Goal: Information Seeking & Learning: Learn about a topic

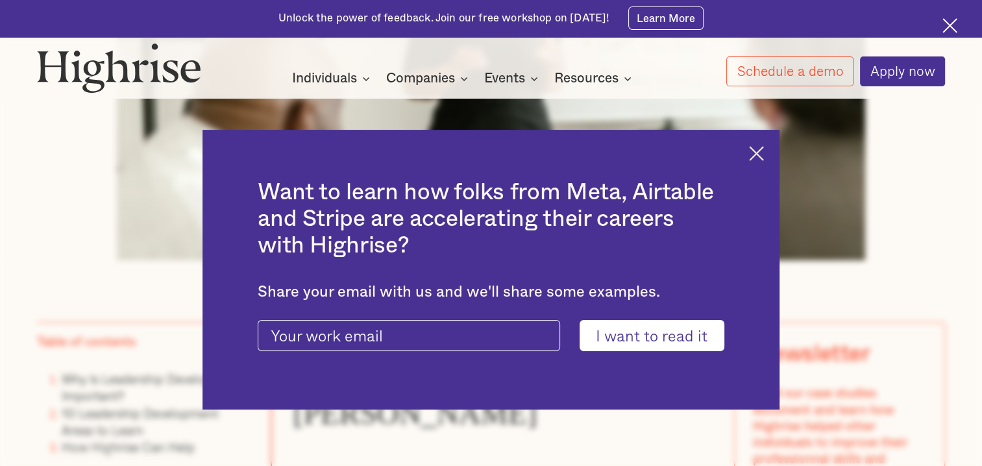
scroll to position [779, 0]
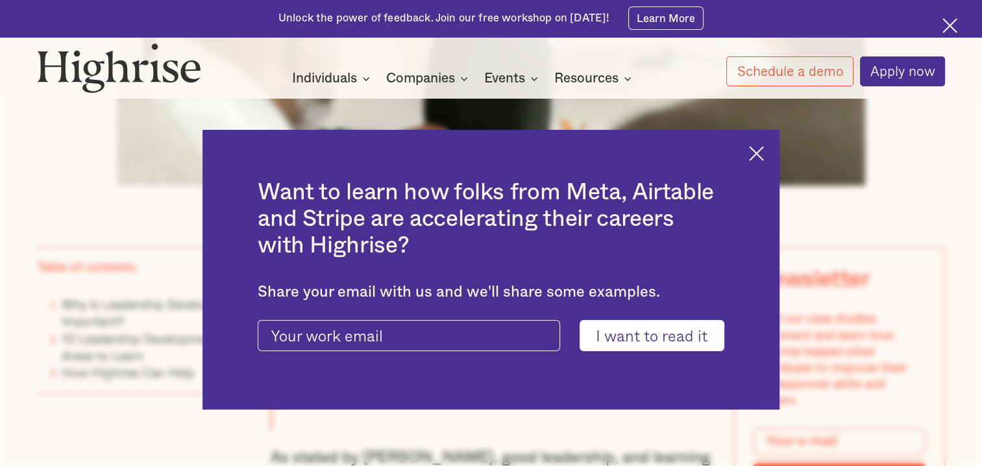
click at [764, 148] on img at bounding box center [756, 153] width 15 height 15
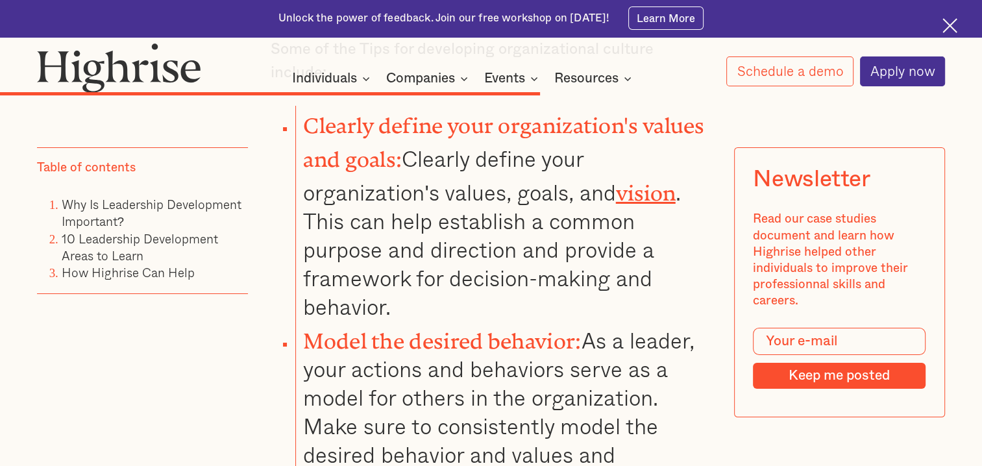
scroll to position [9740, 0]
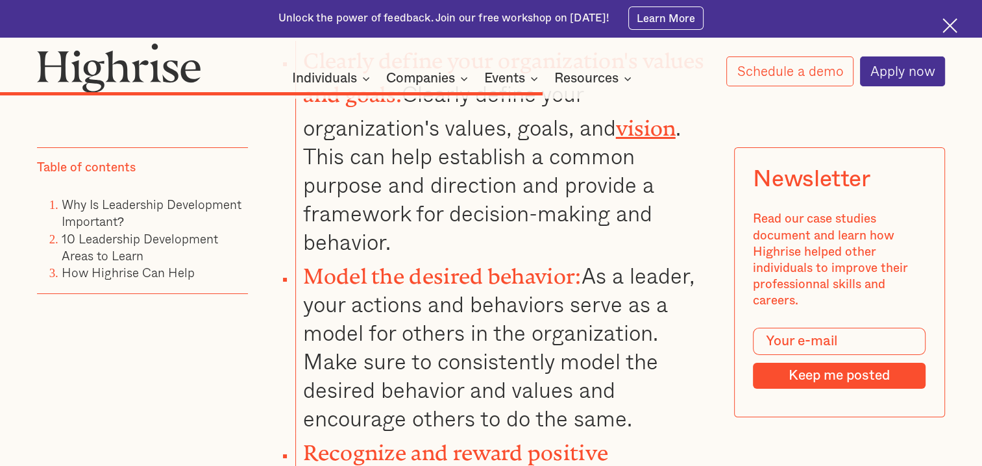
click at [632, 288] on li "Model the desired behavior: As a leader, your actions and behaviors serve as a …" at bounding box center [503, 344] width 417 height 177
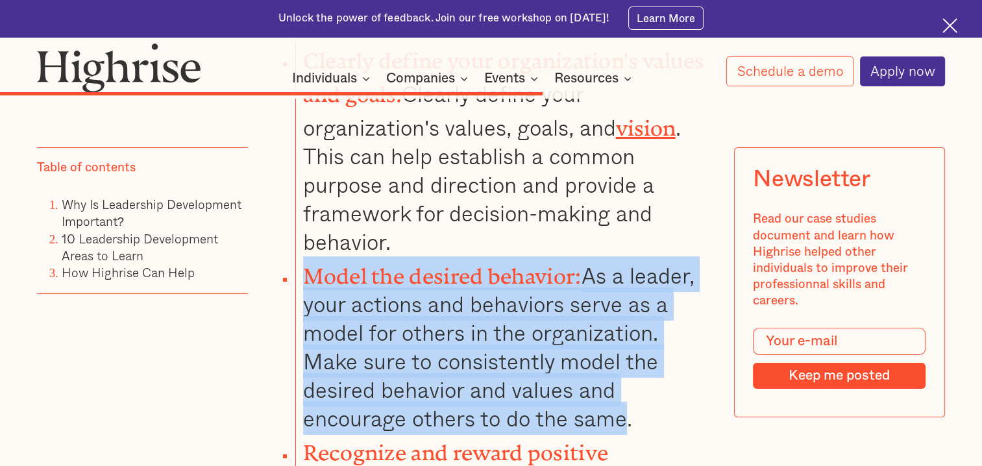
drag, startPoint x: 627, startPoint y: 291, endPoint x: 309, endPoint y: 142, distance: 350.6
click at [309, 256] on li "Model the desired behavior: As a leader, your actions and behaviors serve as a …" at bounding box center [503, 344] width 417 height 177
drag, startPoint x: 309, startPoint y: 142, endPoint x: 359, endPoint y: 149, distance: 50.4
copy li "Model the desired behavior: As a leader, your actions and behaviors serve as a …"
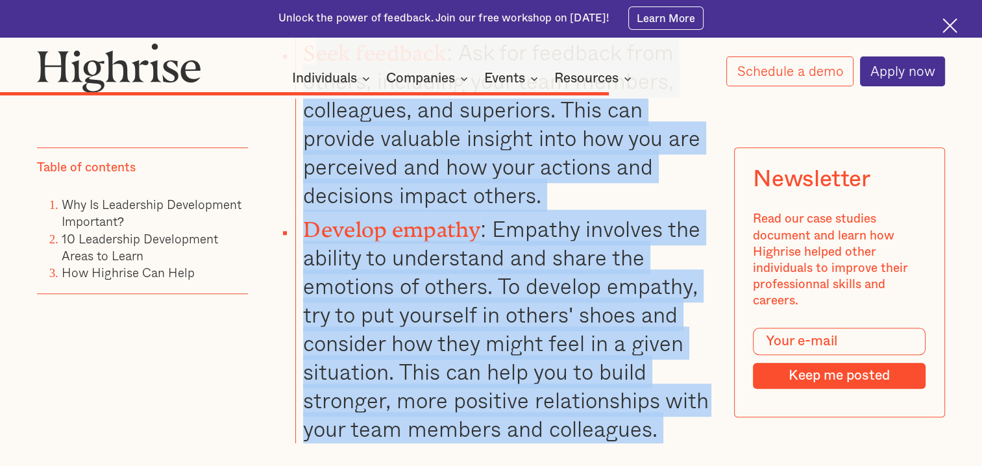
scroll to position [10804, 0]
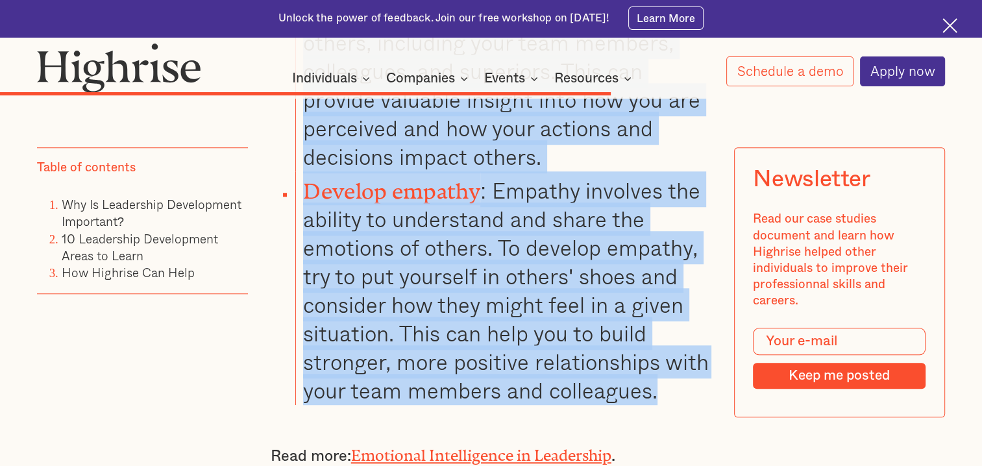
drag, startPoint x: 309, startPoint y: 158, endPoint x: 668, endPoint y: 247, distance: 369.5
click at [668, 247] on ul "Seek feedback : Ask for feedback from others, including your team members, coll…" at bounding box center [482, 200] width 460 height 410
drag, startPoint x: 668, startPoint y: 247, endPoint x: 561, endPoint y: 192, distance: 119.9
copy ul "eek feedback : Ask for feedback from others, including your team members, colle…"
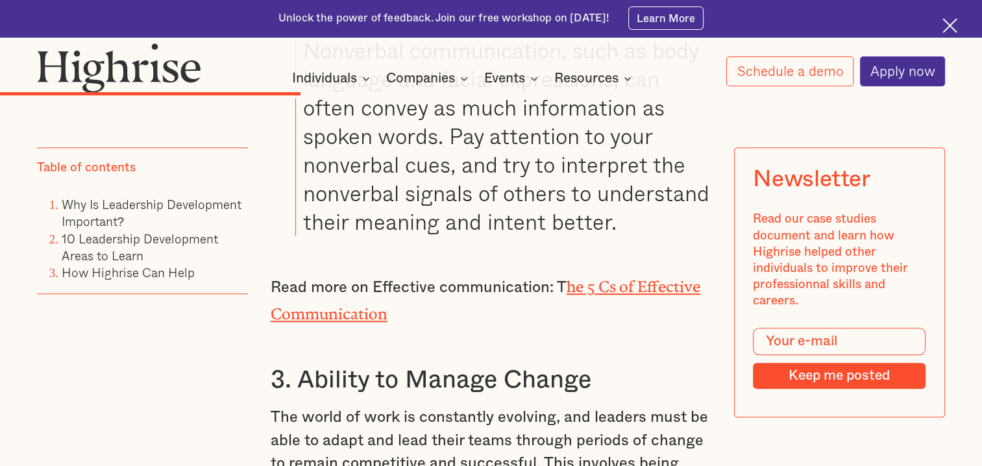
scroll to position [5999, 0]
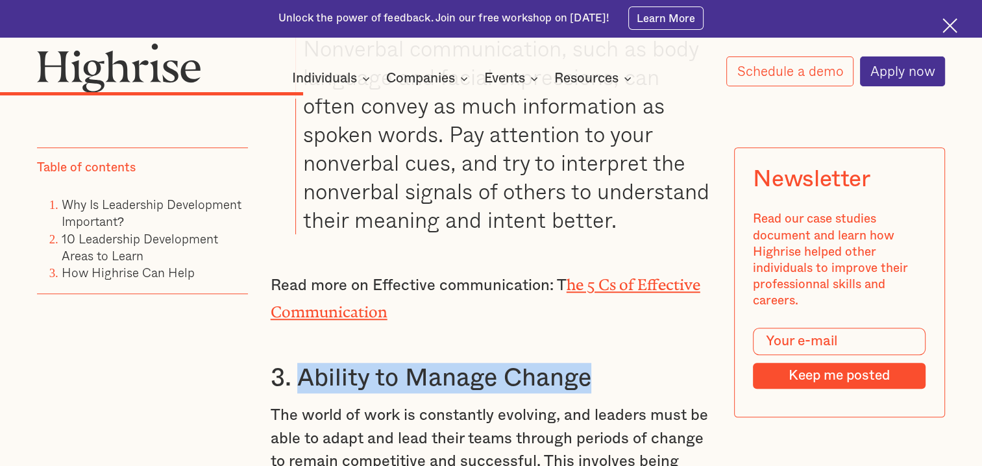
drag, startPoint x: 588, startPoint y: 323, endPoint x: 300, endPoint y: 333, distance: 287.8
click at [300, 363] on h3 "3. Ability to Manage Change" at bounding box center [492, 378] width 442 height 31
drag, startPoint x: 300, startPoint y: 333, endPoint x: 363, endPoint y: 322, distance: 63.9
copy h3 "Ability to Manage Change"
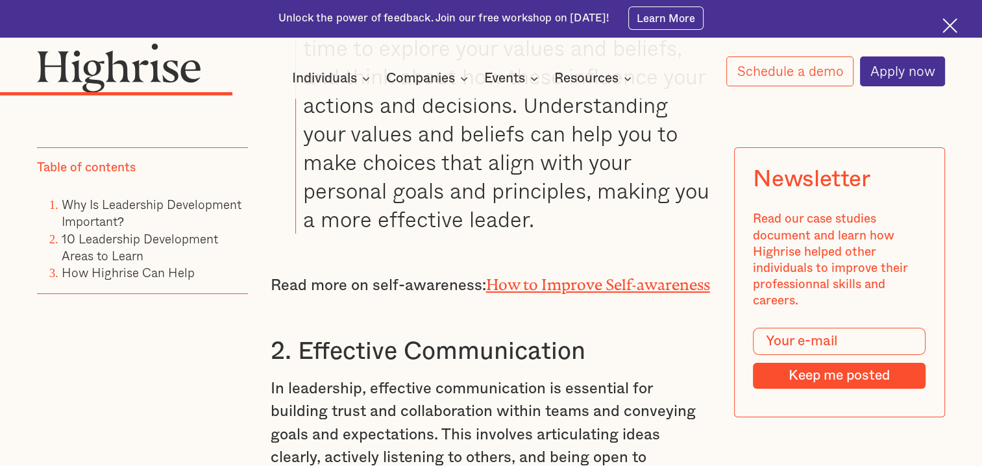
scroll to position [4895, 0]
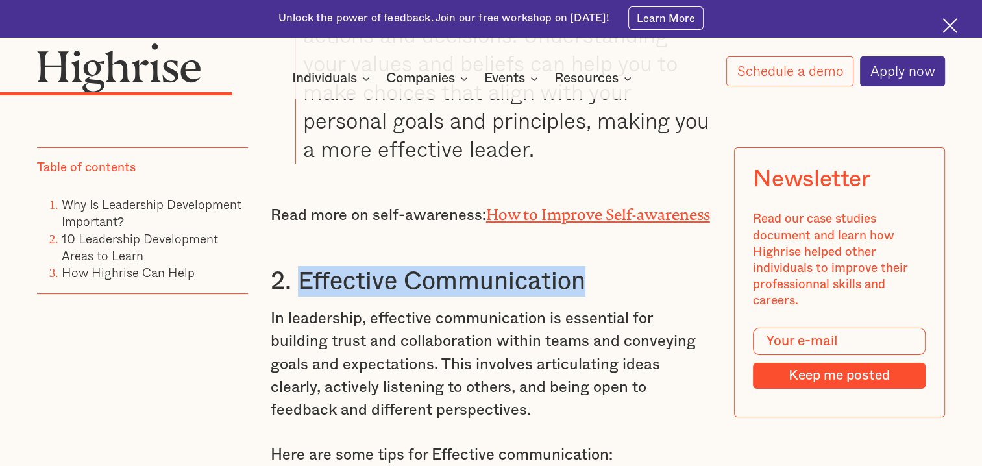
drag, startPoint x: 583, startPoint y: 241, endPoint x: 300, endPoint y: 248, distance: 283.2
click at [300, 266] on h3 "2. Effective Communication" at bounding box center [492, 281] width 442 height 31
drag, startPoint x: 300, startPoint y: 248, endPoint x: 327, endPoint y: 241, distance: 28.2
copy h3 "Effective Communication"
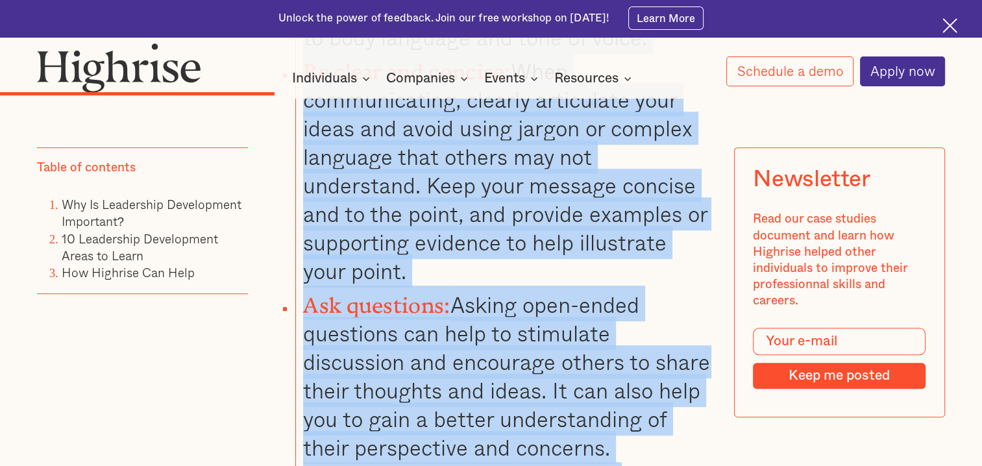
scroll to position [5602, 0]
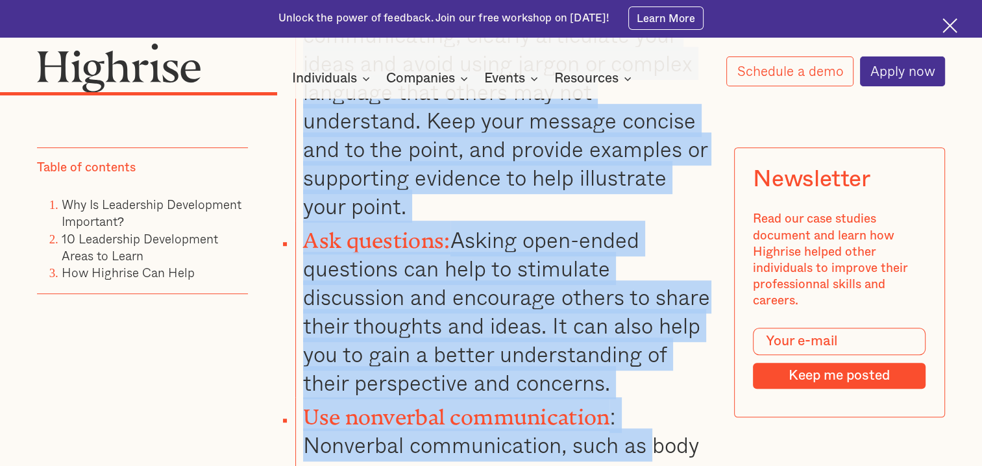
drag, startPoint x: 306, startPoint y: 142, endPoint x: 638, endPoint y: 335, distance: 384.7
click at [638, 335] on ul "Listen actively : The key elements of active listening are fully focusing on wh…" at bounding box center [482, 206] width 460 height 849
copy ul "Listen actively : The key elements of active listening are fully focusing on wh…"
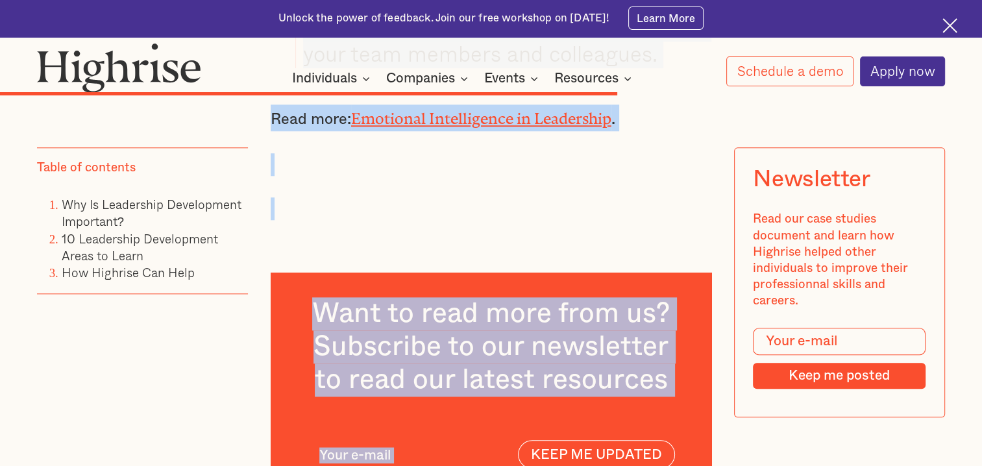
scroll to position [11159, 0]
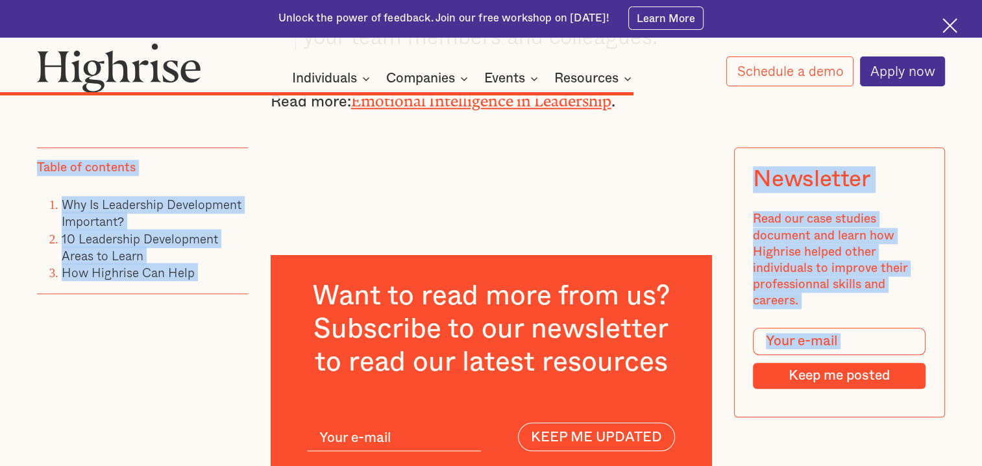
drag, startPoint x: 305, startPoint y: 198, endPoint x: 504, endPoint y: 91, distance: 225.7
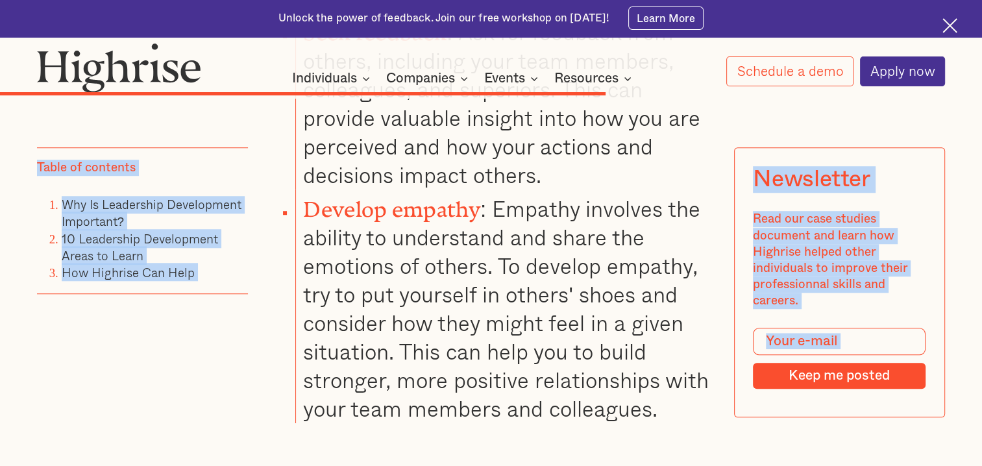
scroll to position [10704, 0]
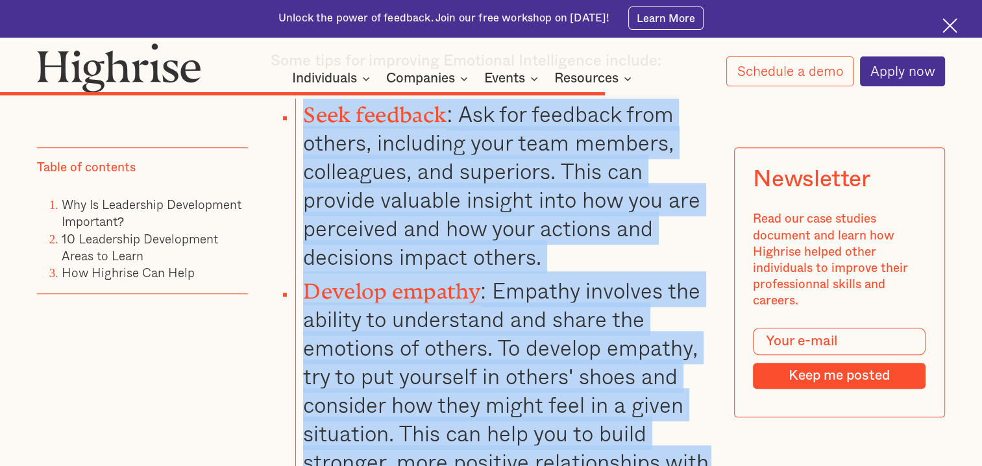
click at [668, 351] on li "Develop empathy : Empathy involves the ability to understand and share the emot…" at bounding box center [503, 388] width 417 height 234
copy ul "Seek feedback : Ask for feedback from others, including your team members, coll…"
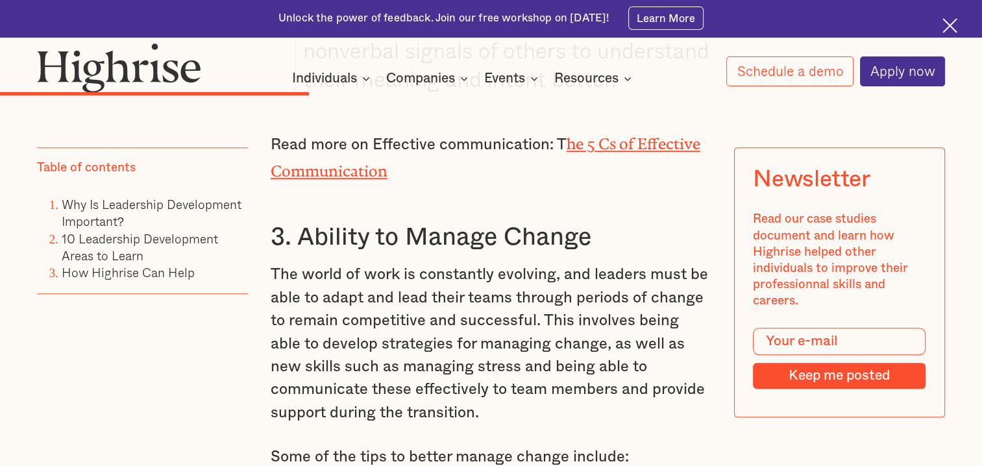
scroll to position [6159, 0]
